Goal: Task Accomplishment & Management: Use online tool/utility

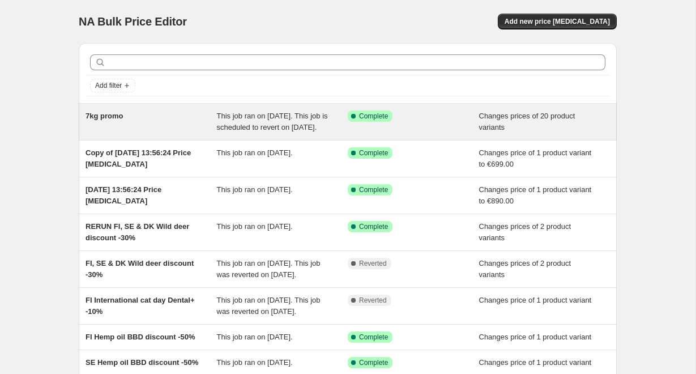
click at [231, 130] on span "This job ran on [DATE]. This job is scheduled to revert on [DATE]." at bounding box center [272, 122] width 111 height 20
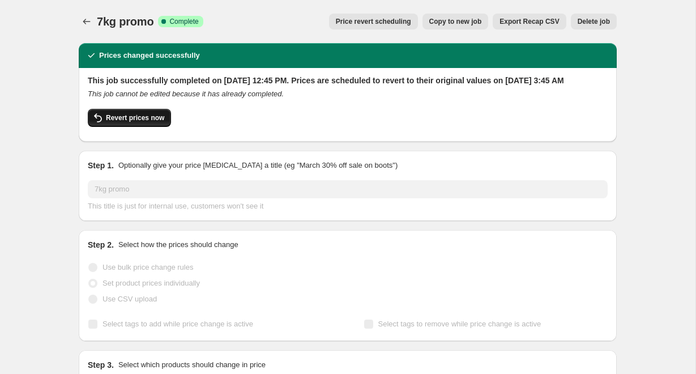
click at [143, 127] on button "Revert prices now" at bounding box center [129, 118] width 83 height 18
checkbox input "false"
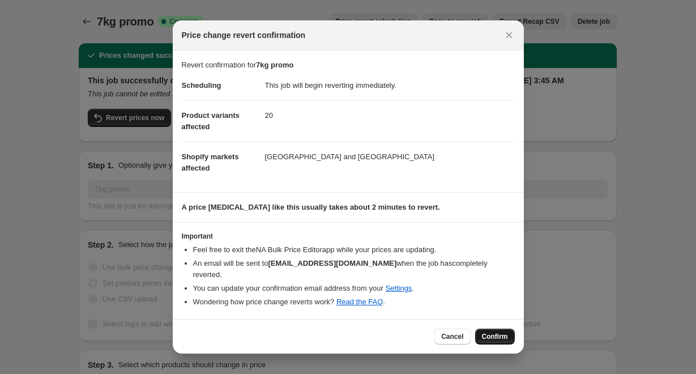
click at [496, 332] on span "Confirm" at bounding box center [495, 336] width 26 height 9
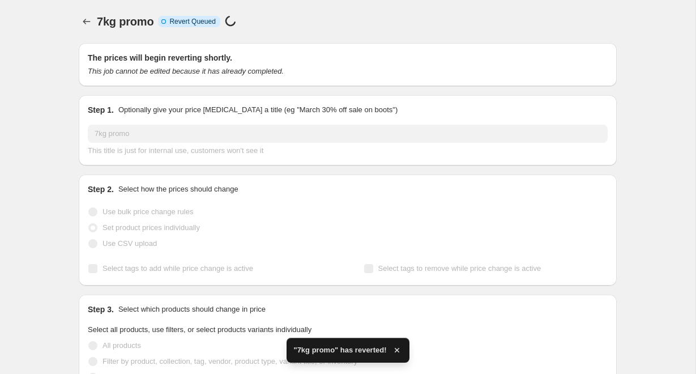
checkbox input "true"
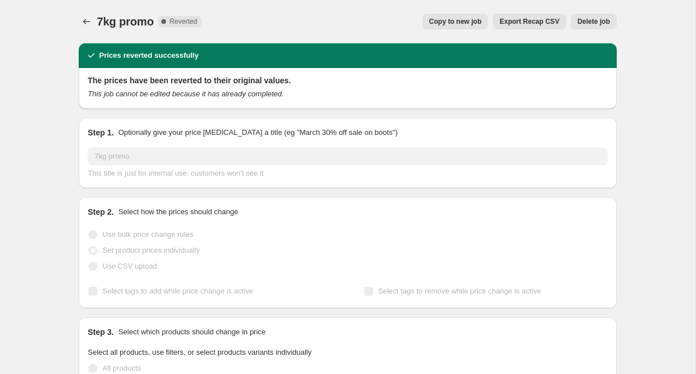
click at [90, 23] on icon "Price change jobs" at bounding box center [86, 21] width 11 height 11
